Goal: Communication & Community: Answer question/provide support

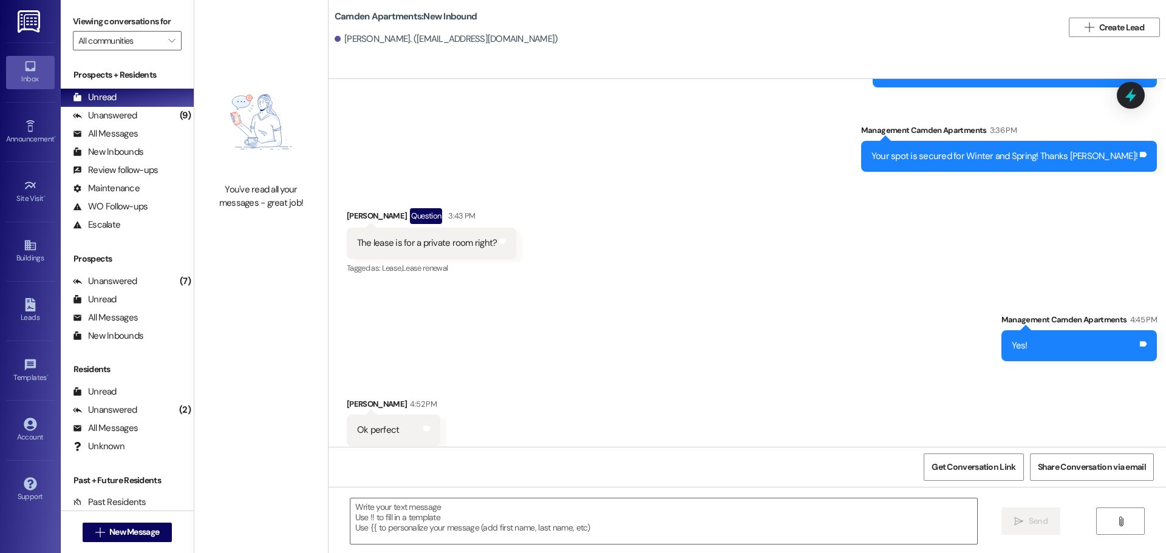
scroll to position [1303, 0]
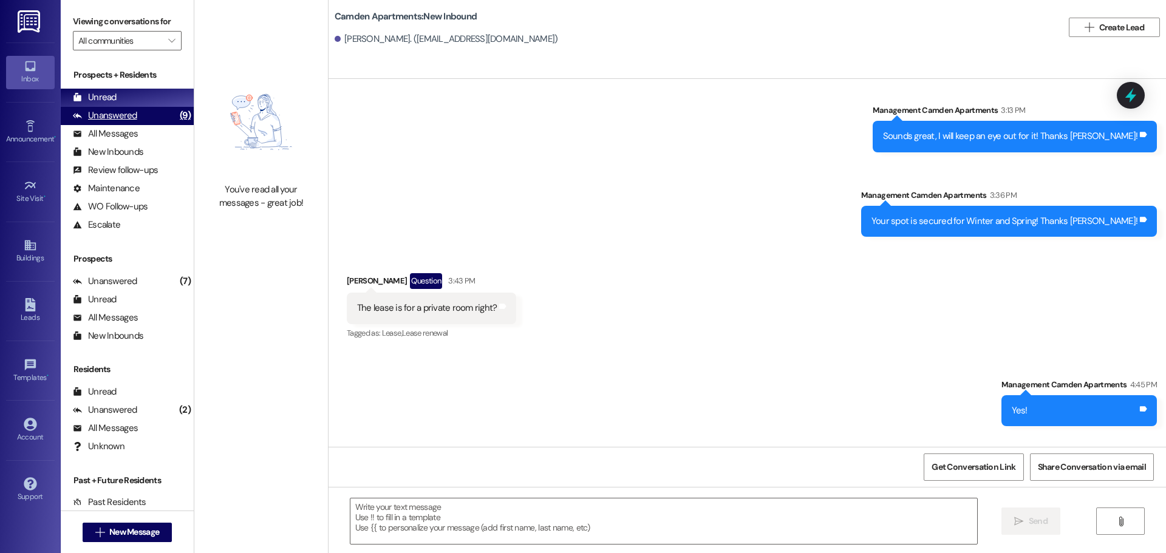
click at [133, 120] on div "Unanswered" at bounding box center [105, 115] width 64 height 13
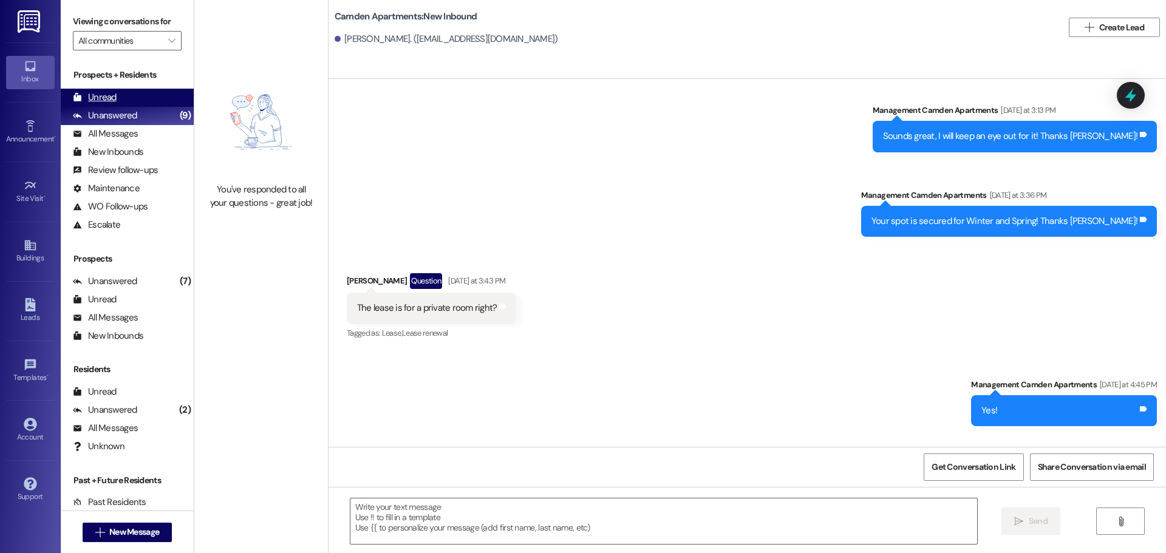
click at [146, 93] on div "Unread (0)" at bounding box center [127, 98] width 133 height 18
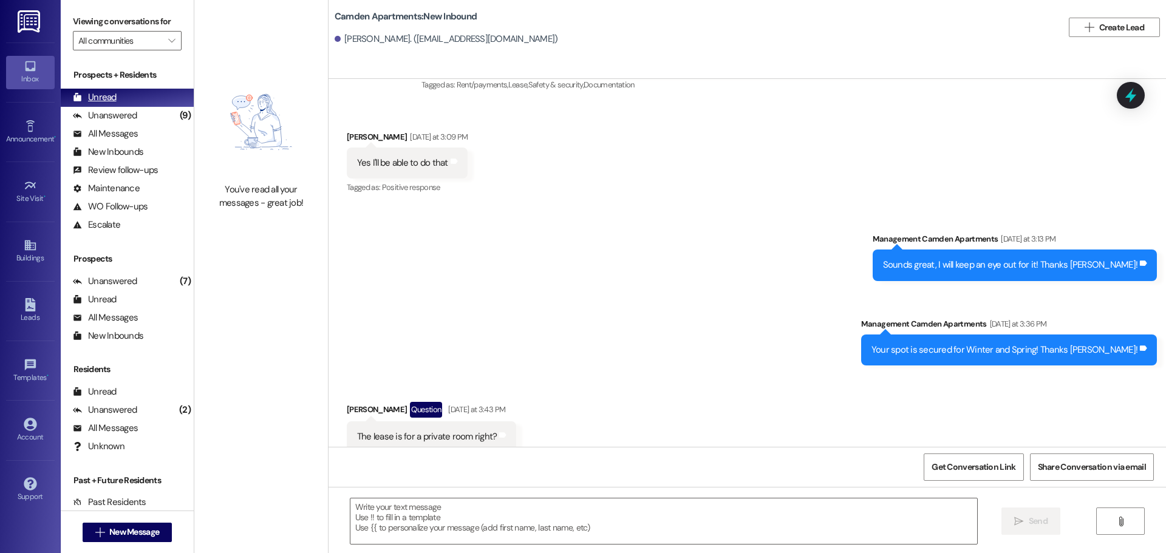
scroll to position [1368, 0]
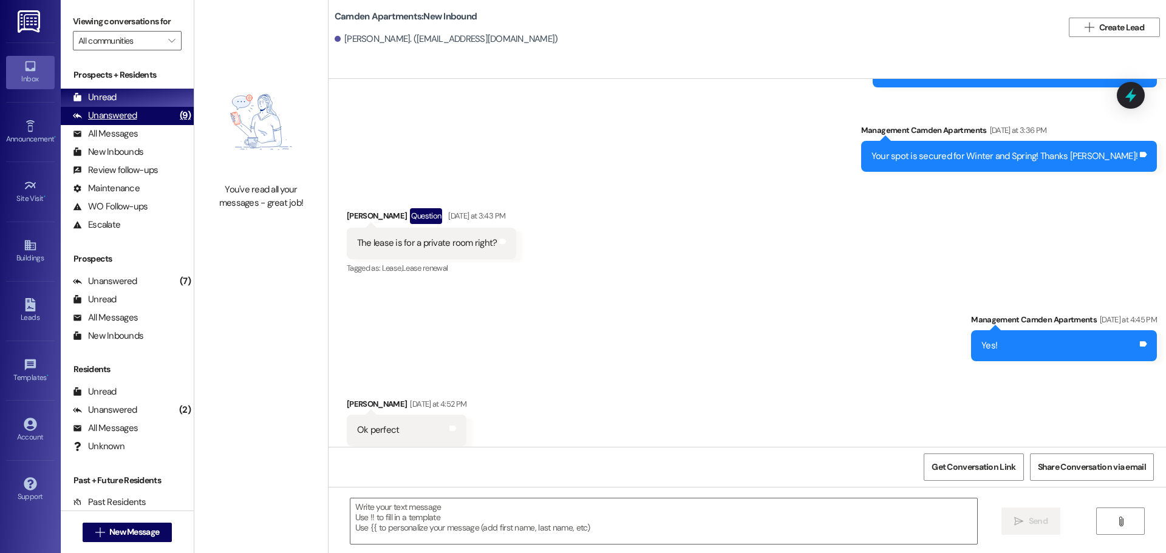
click at [117, 117] on div "Unanswered" at bounding box center [105, 115] width 64 height 13
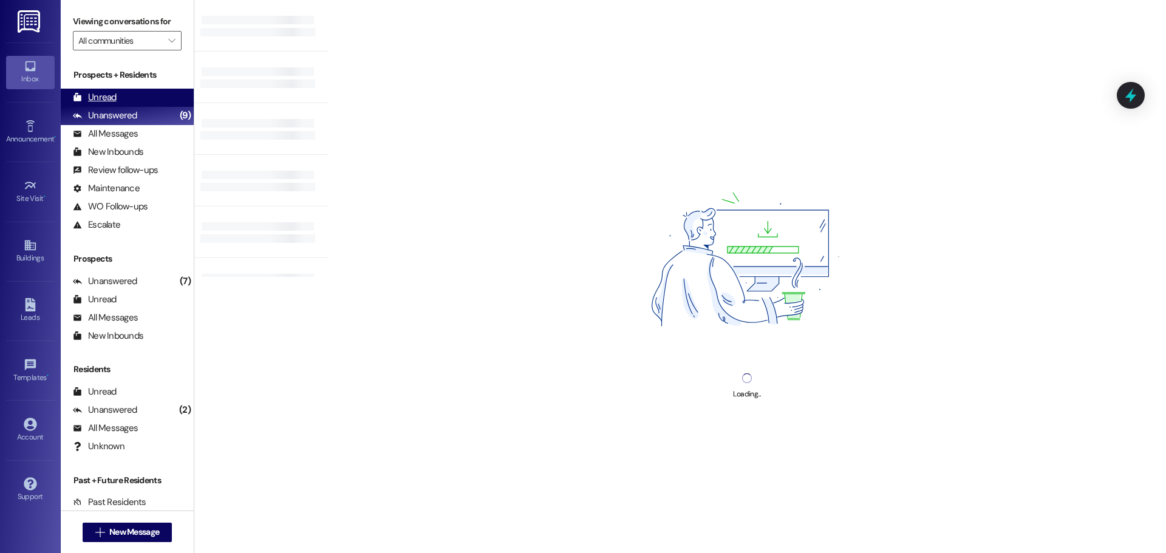
click at [125, 103] on div "Unread (0)" at bounding box center [127, 98] width 133 height 18
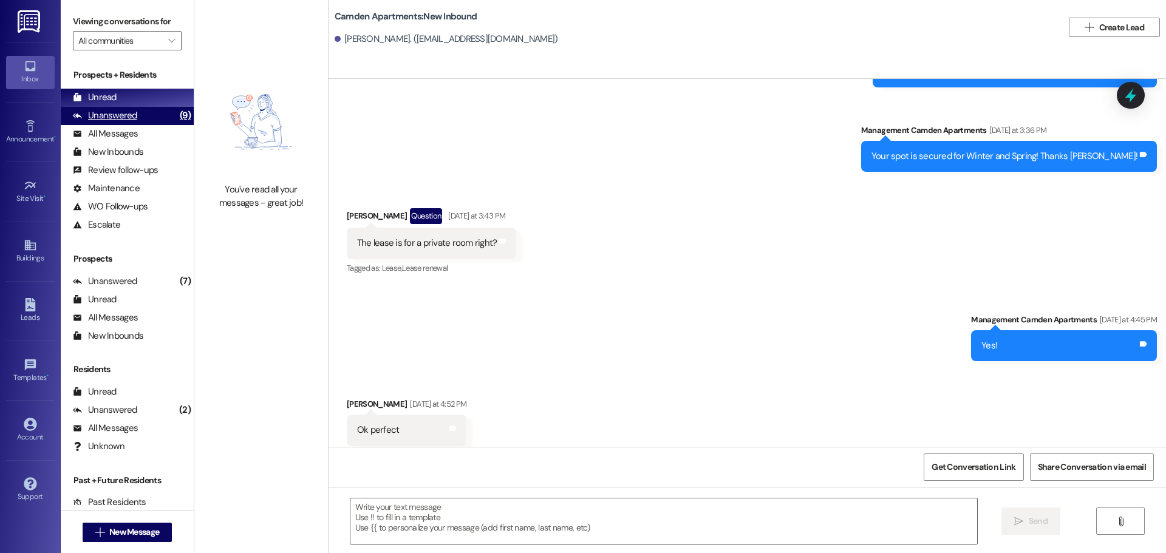
click at [109, 124] on div "Unanswered (9)" at bounding box center [127, 116] width 133 height 18
click at [118, 95] on div "Unread (0)" at bounding box center [127, 98] width 133 height 18
click at [135, 124] on div "Unanswered (9)" at bounding box center [127, 116] width 133 height 18
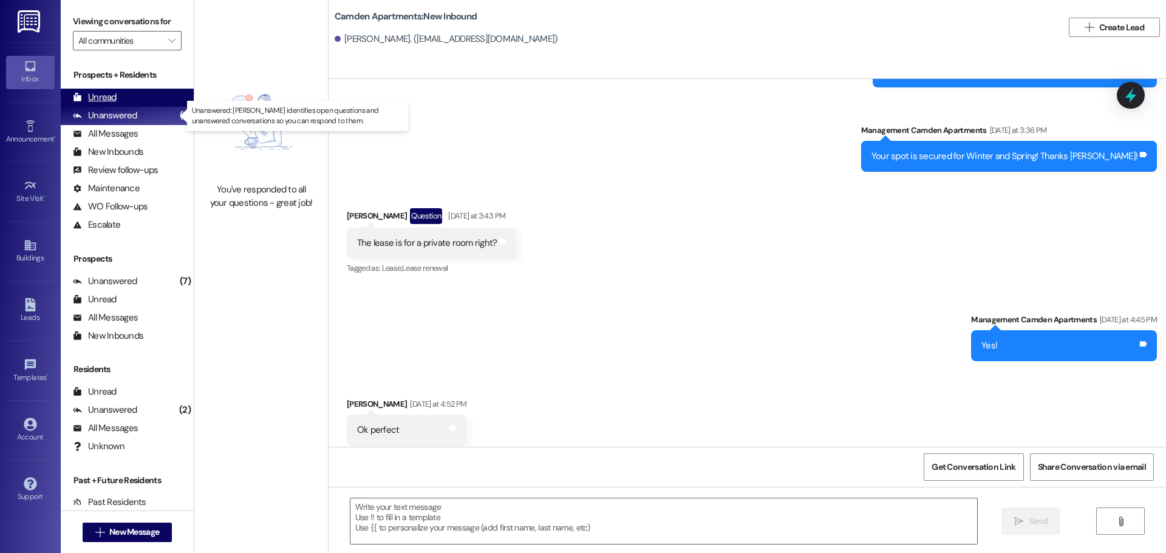
click at [143, 104] on div "Unread (0)" at bounding box center [127, 98] width 133 height 18
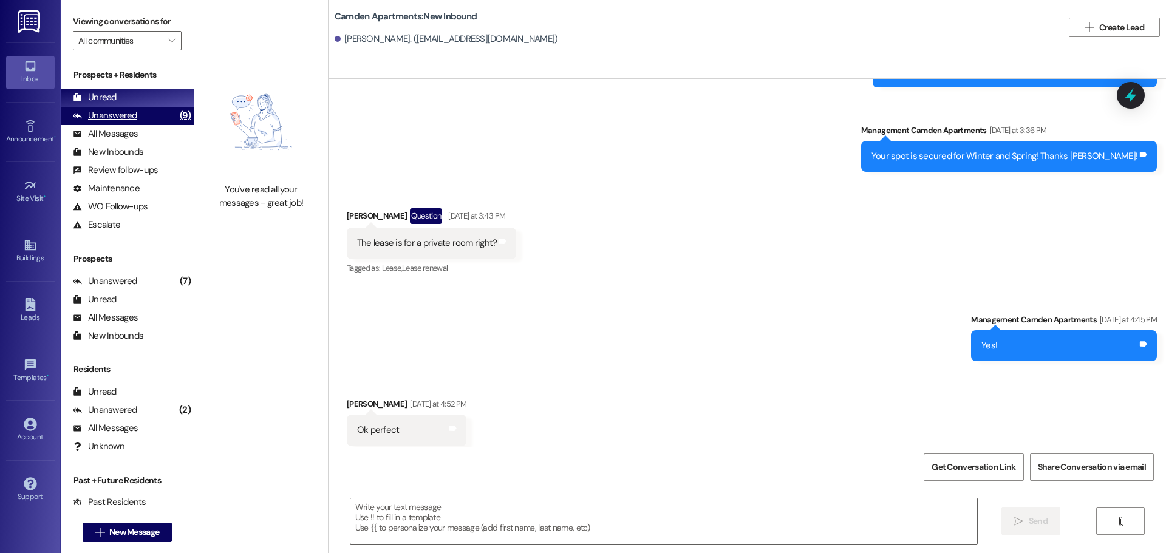
click at [133, 116] on div "Unanswered" at bounding box center [105, 115] width 64 height 13
click at [139, 100] on div "Unread (0)" at bounding box center [127, 98] width 133 height 18
click at [127, 117] on div "Unanswered" at bounding box center [105, 115] width 64 height 13
click at [132, 100] on div "Unread (0)" at bounding box center [127, 98] width 133 height 18
